Goal: Obtain resource: Download file/media

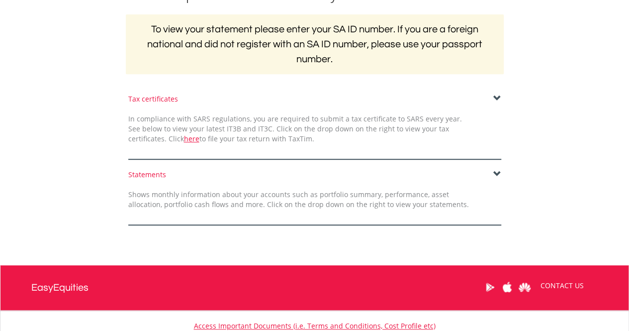
scroll to position [249, 0]
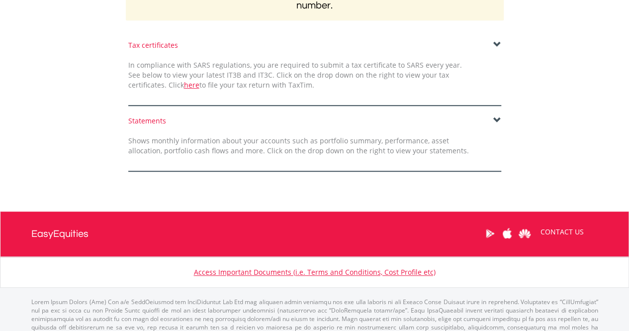
click at [497, 118] on span at bounding box center [497, 120] width 8 height 8
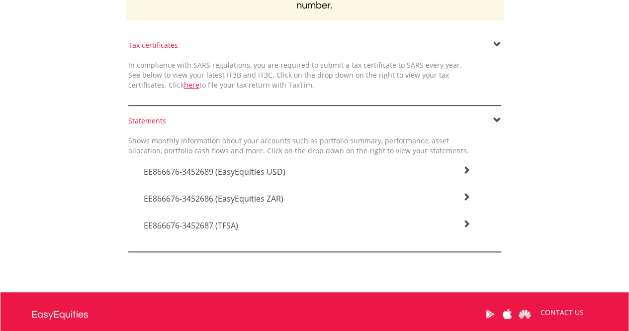
click at [466, 169] on icon at bounding box center [466, 170] width 8 height 8
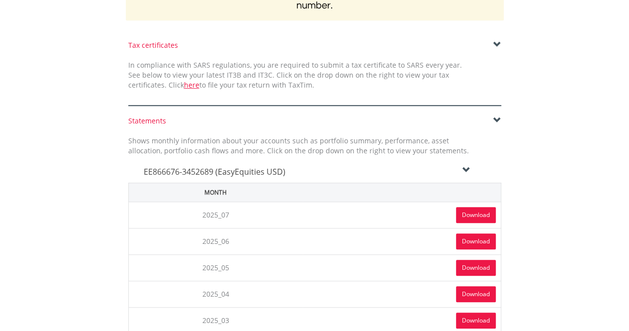
click at [481, 210] on link "Download" at bounding box center [476, 215] width 40 height 16
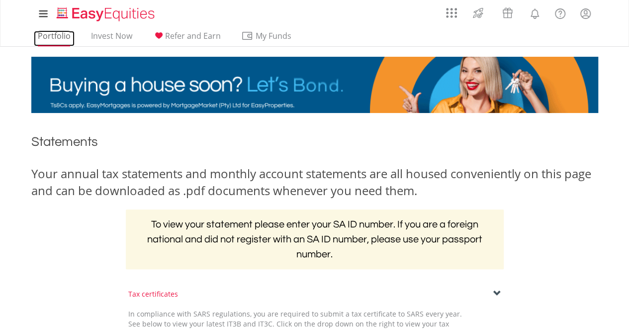
click at [51, 33] on link "Portfolio" at bounding box center [54, 38] width 41 height 15
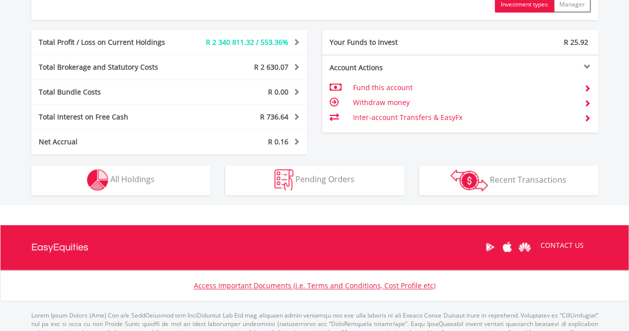
scroll to position [569, 0]
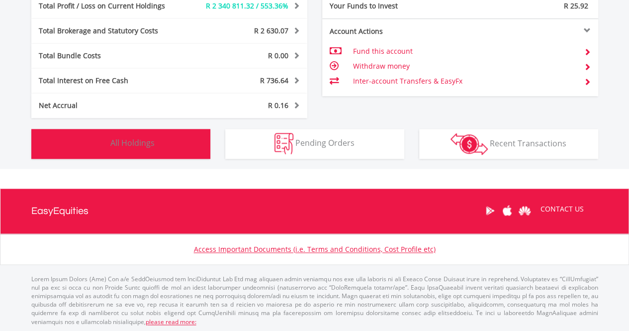
click at [170, 136] on button "Holdings All Holdings" at bounding box center [120, 144] width 179 height 30
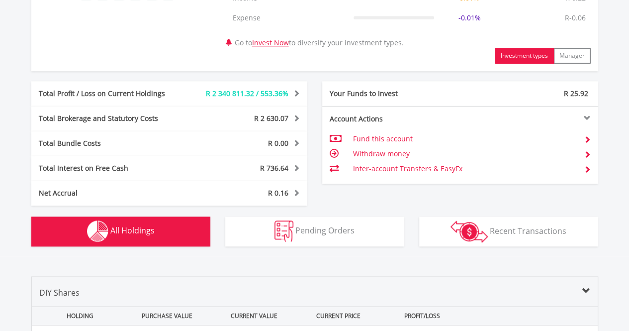
scroll to position [458, 0]
